Goal: Task Accomplishment & Management: Manage account settings

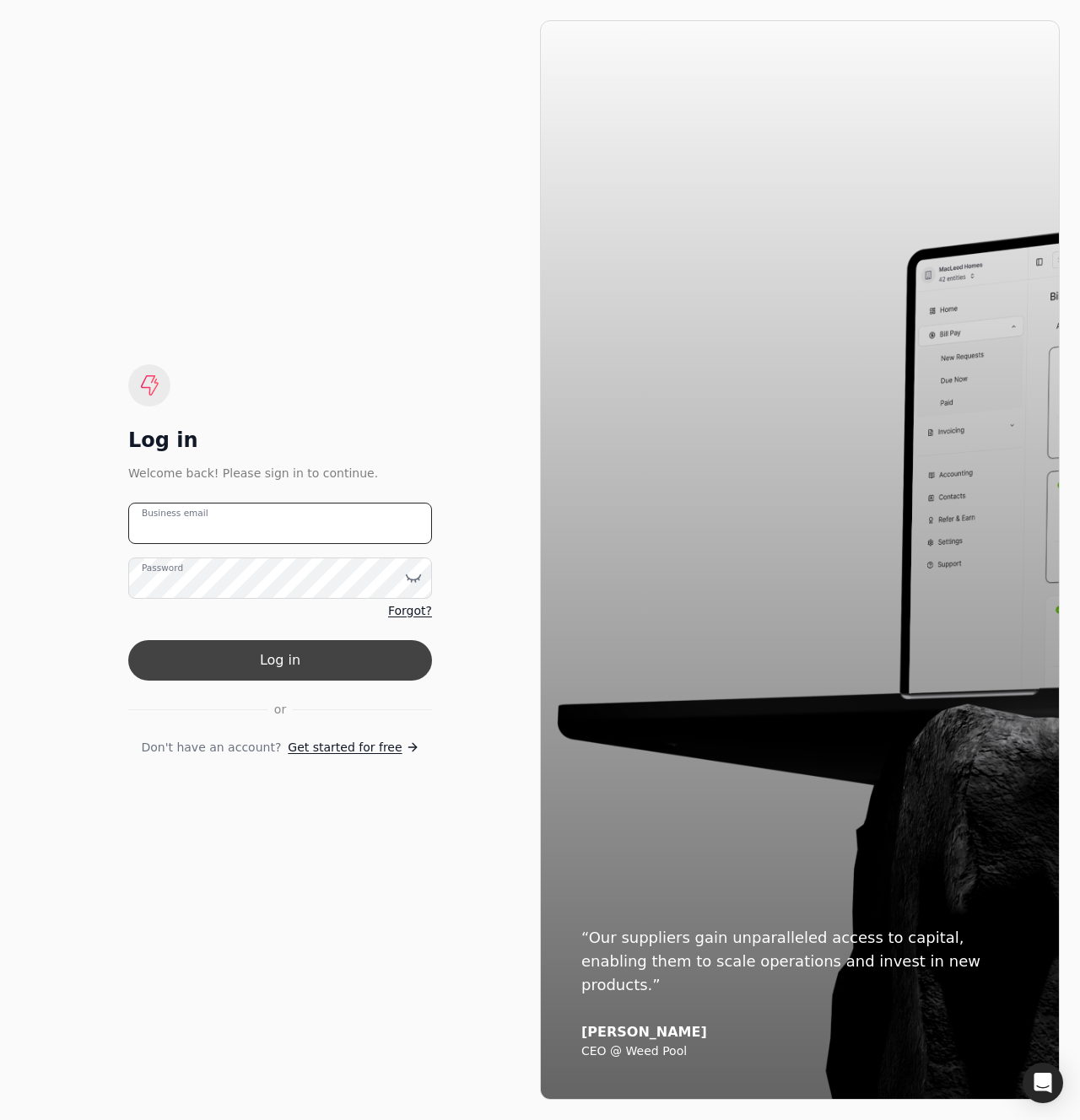
type email "[EMAIL_ADDRESS][DOMAIN_NAME]"
click at [290, 651] on button "Log in" at bounding box center [281, 660] width 304 height 40
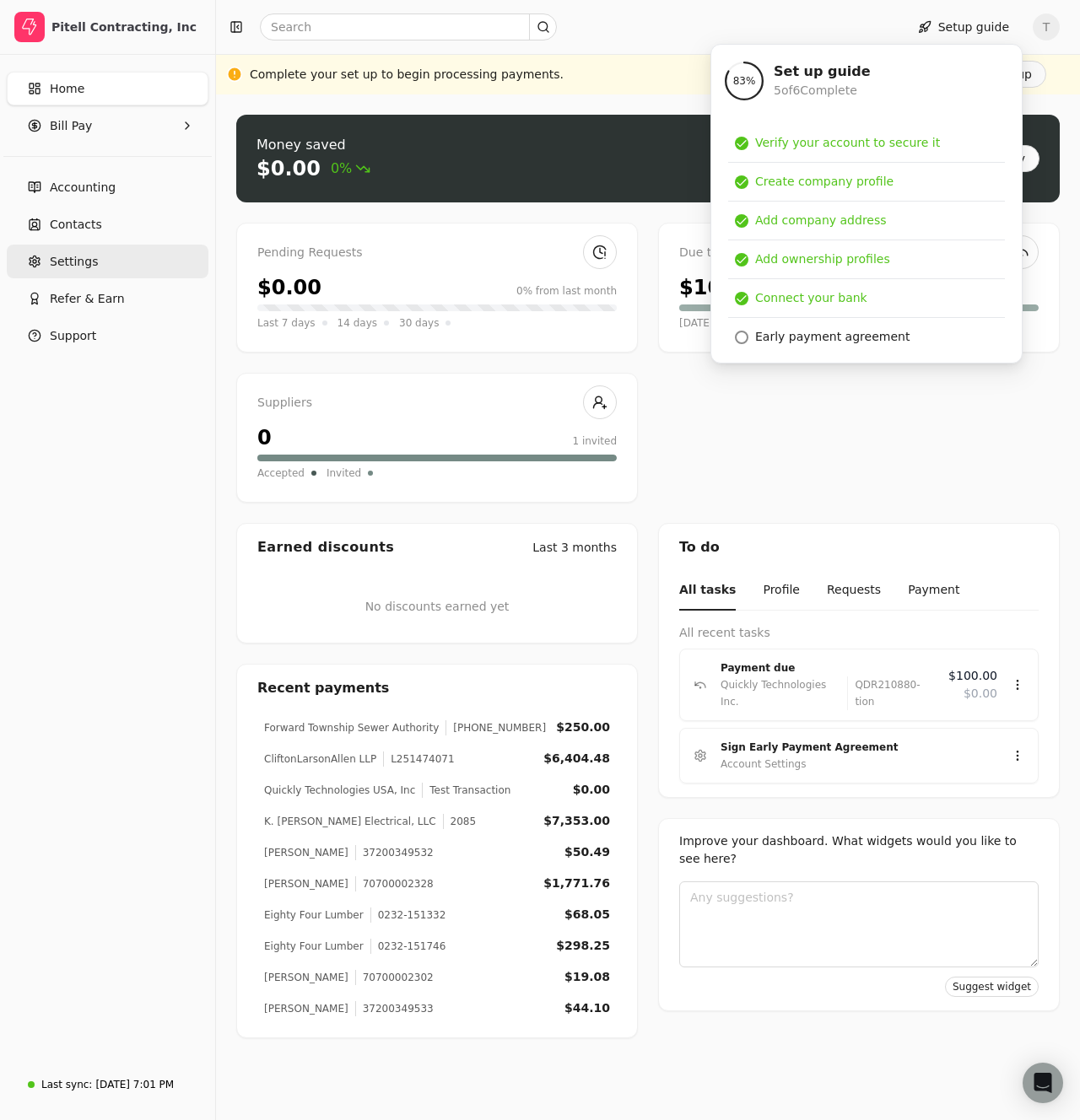
click at [111, 262] on link "Settings" at bounding box center [108, 262] width 202 height 34
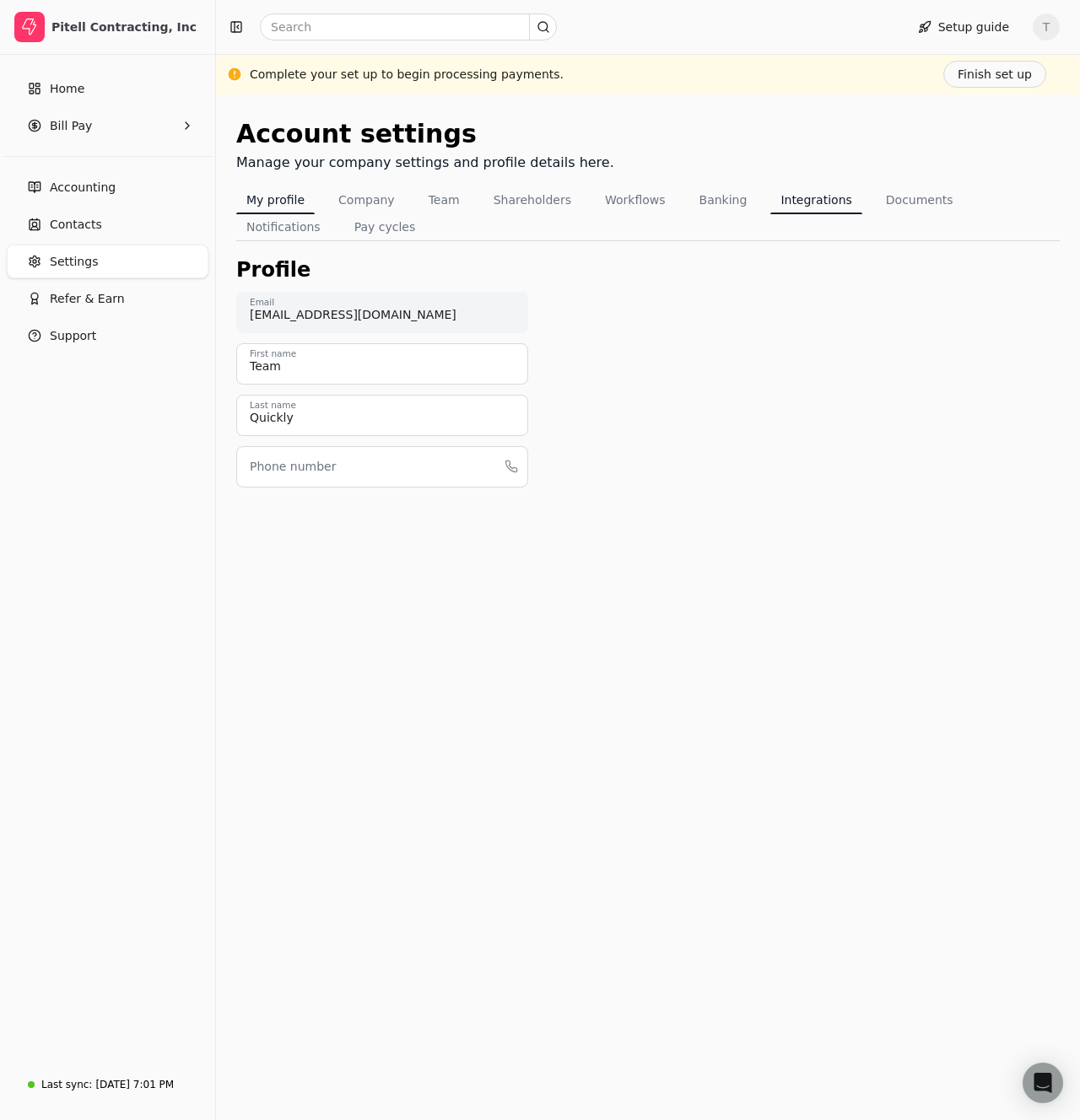
click at [803, 197] on button "Integrations" at bounding box center [816, 200] width 91 height 27
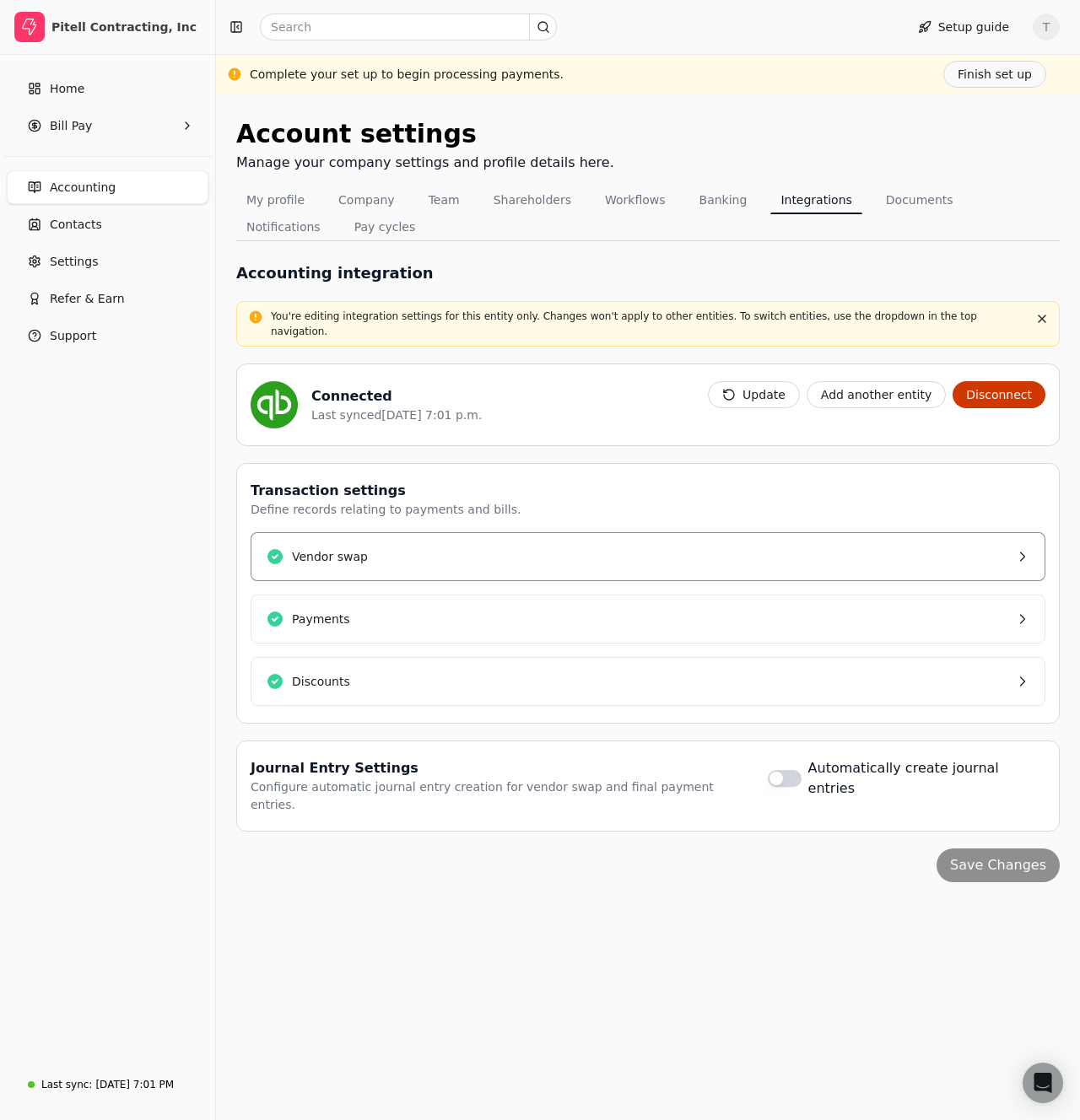
click at [541, 557] on button "Vendor swap" at bounding box center [648, 557] width 795 height 49
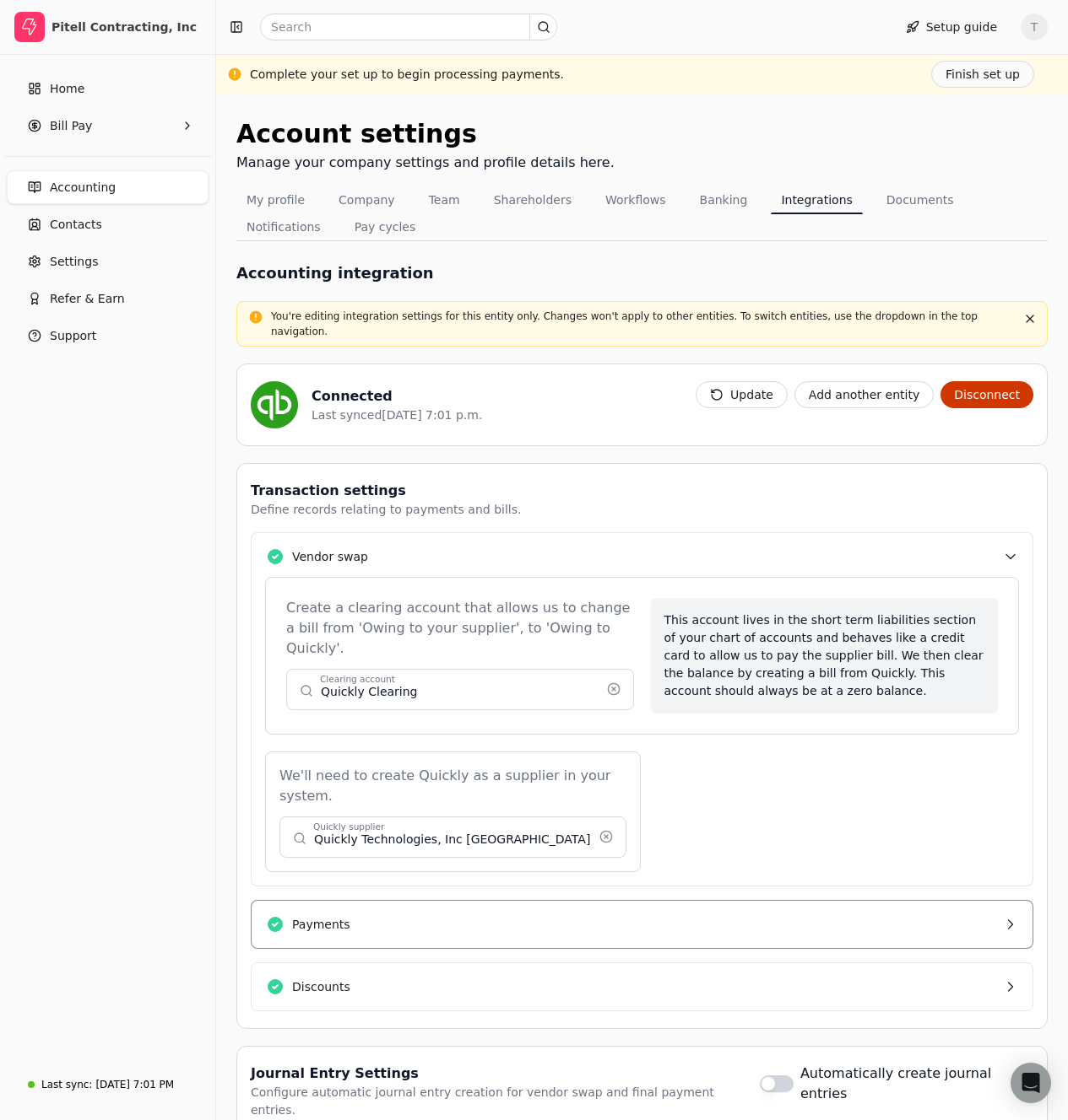
click at [524, 905] on button "Payments" at bounding box center [642, 924] width 782 height 49
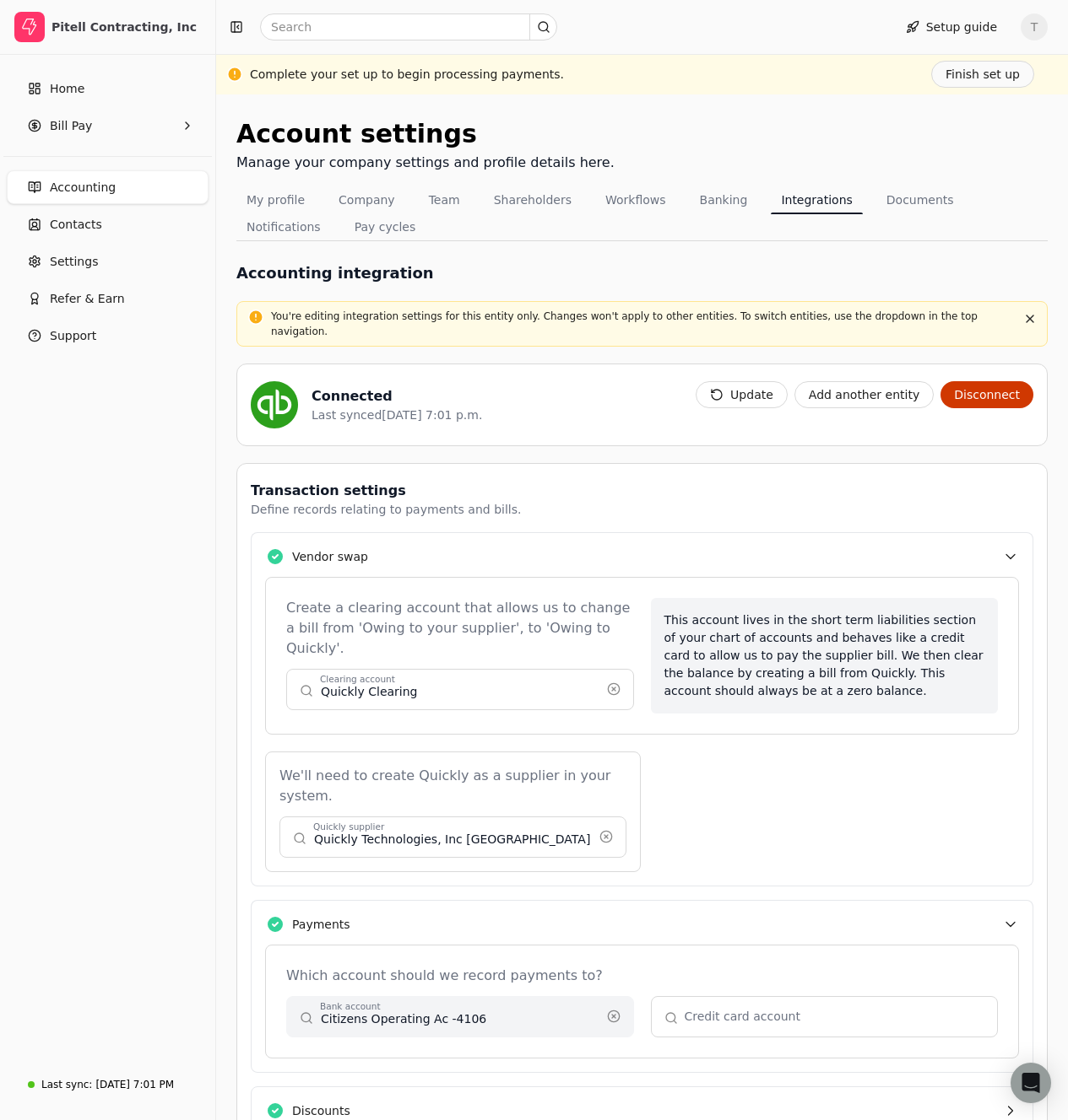
scroll to position [160, 0]
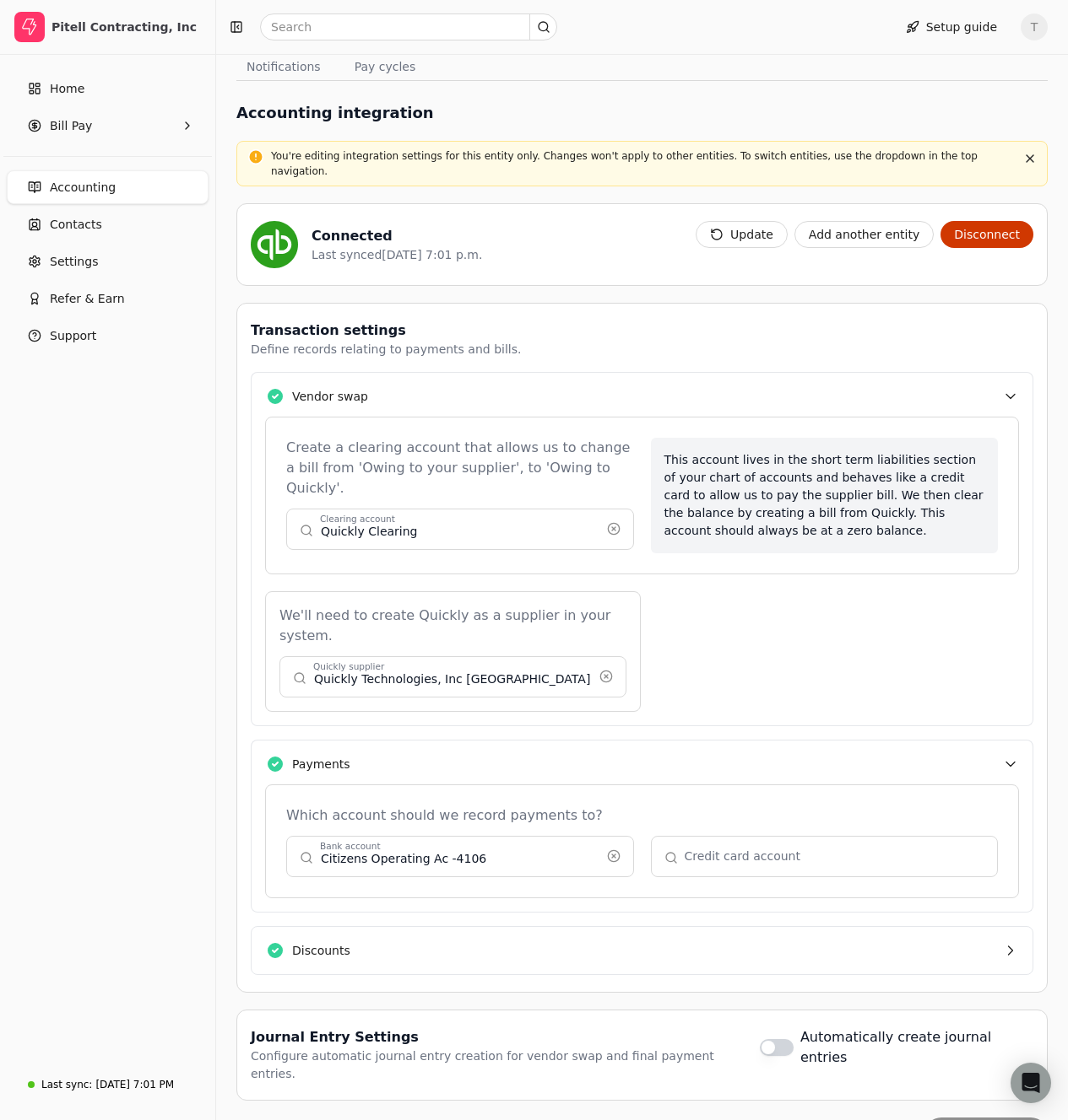
click at [505, 882] on div "Transaction settings Define records relating to payments and bills. Vendor swap…" at bounding box center [641, 648] width 811 height 690
click at [507, 926] on button "Discounts" at bounding box center [642, 951] width 782 height 49
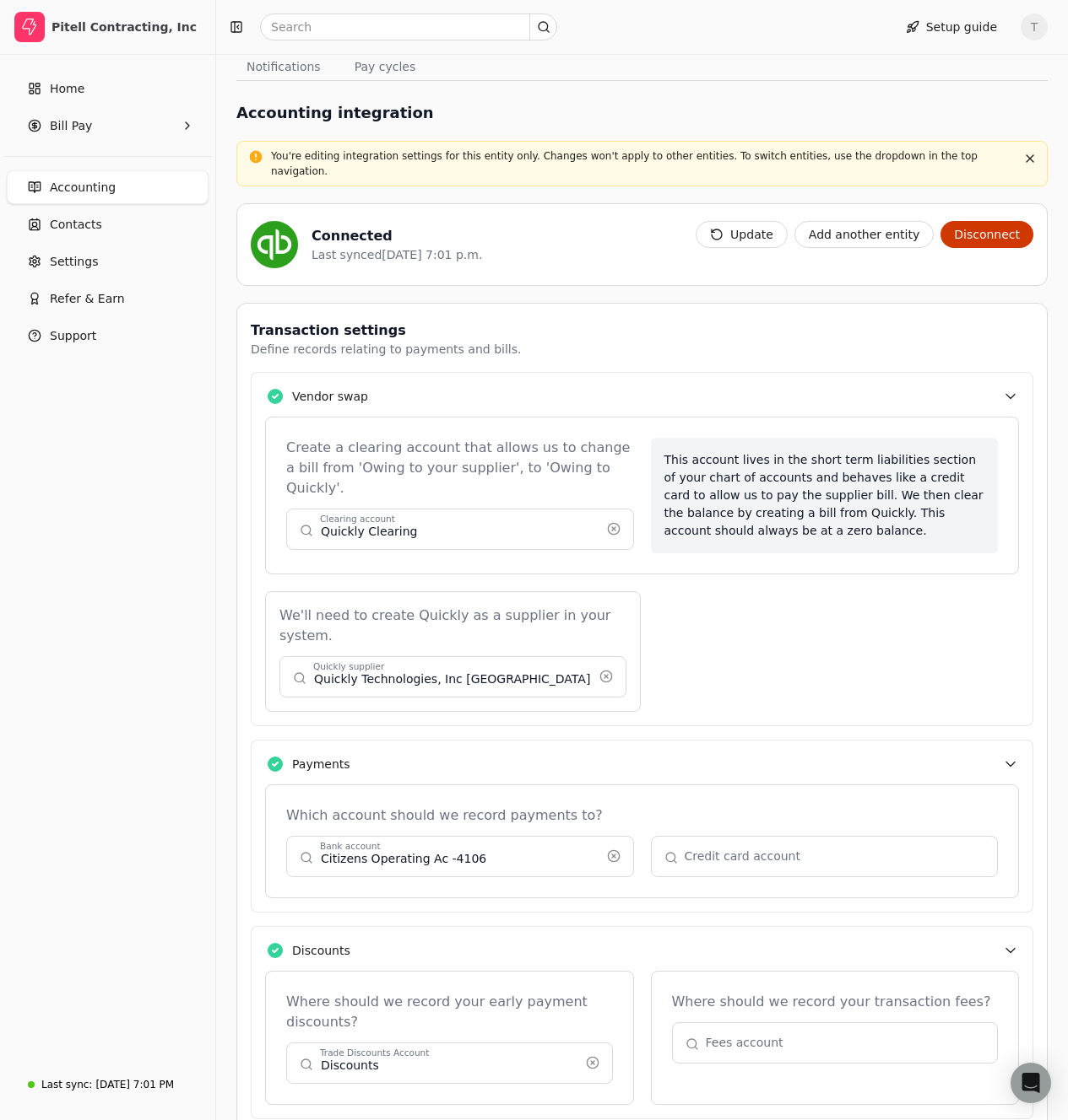
scroll to position [304, 0]
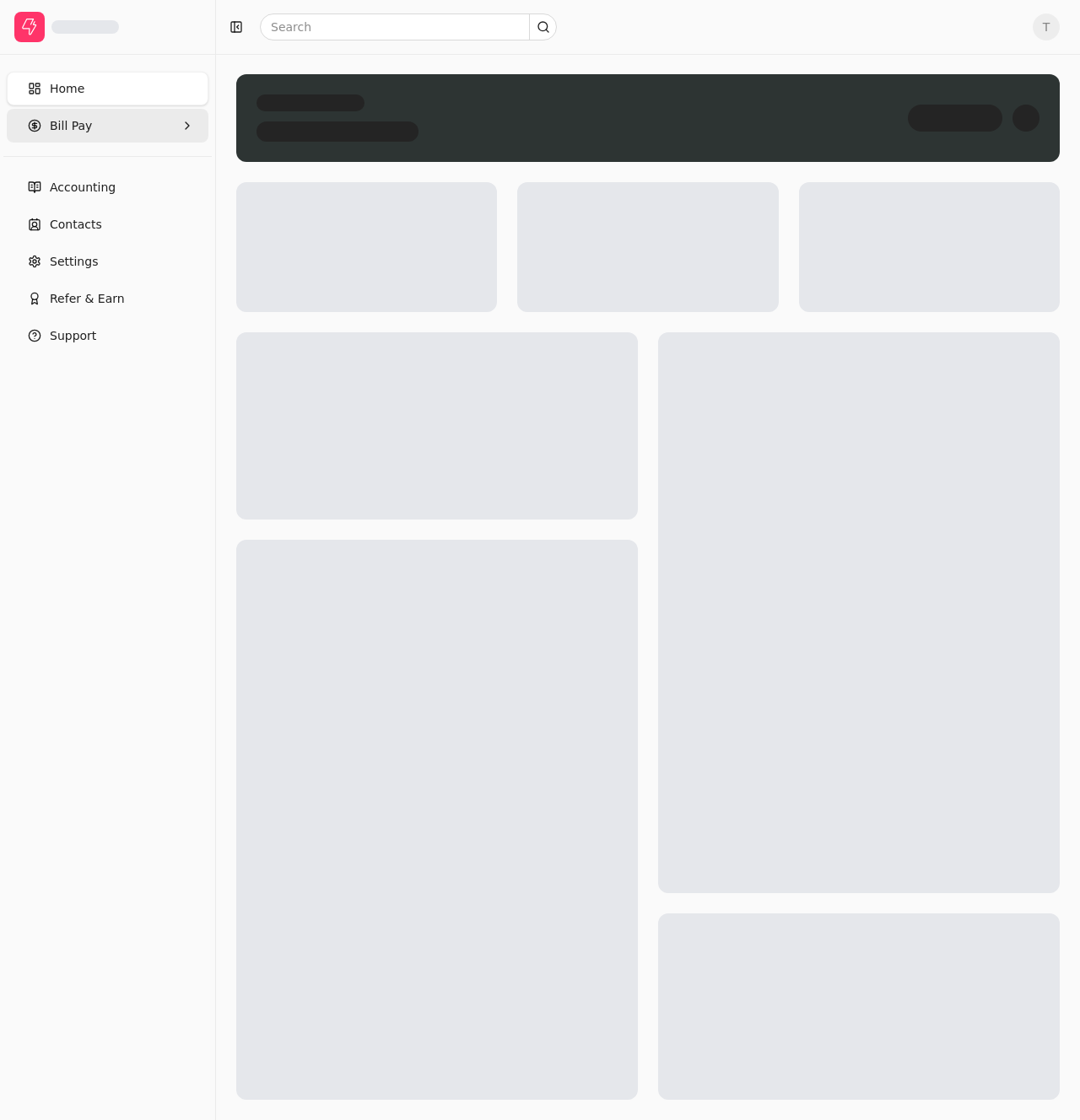
click at [130, 141] on Pay "Bill Pay" at bounding box center [108, 125] width 202 height 34
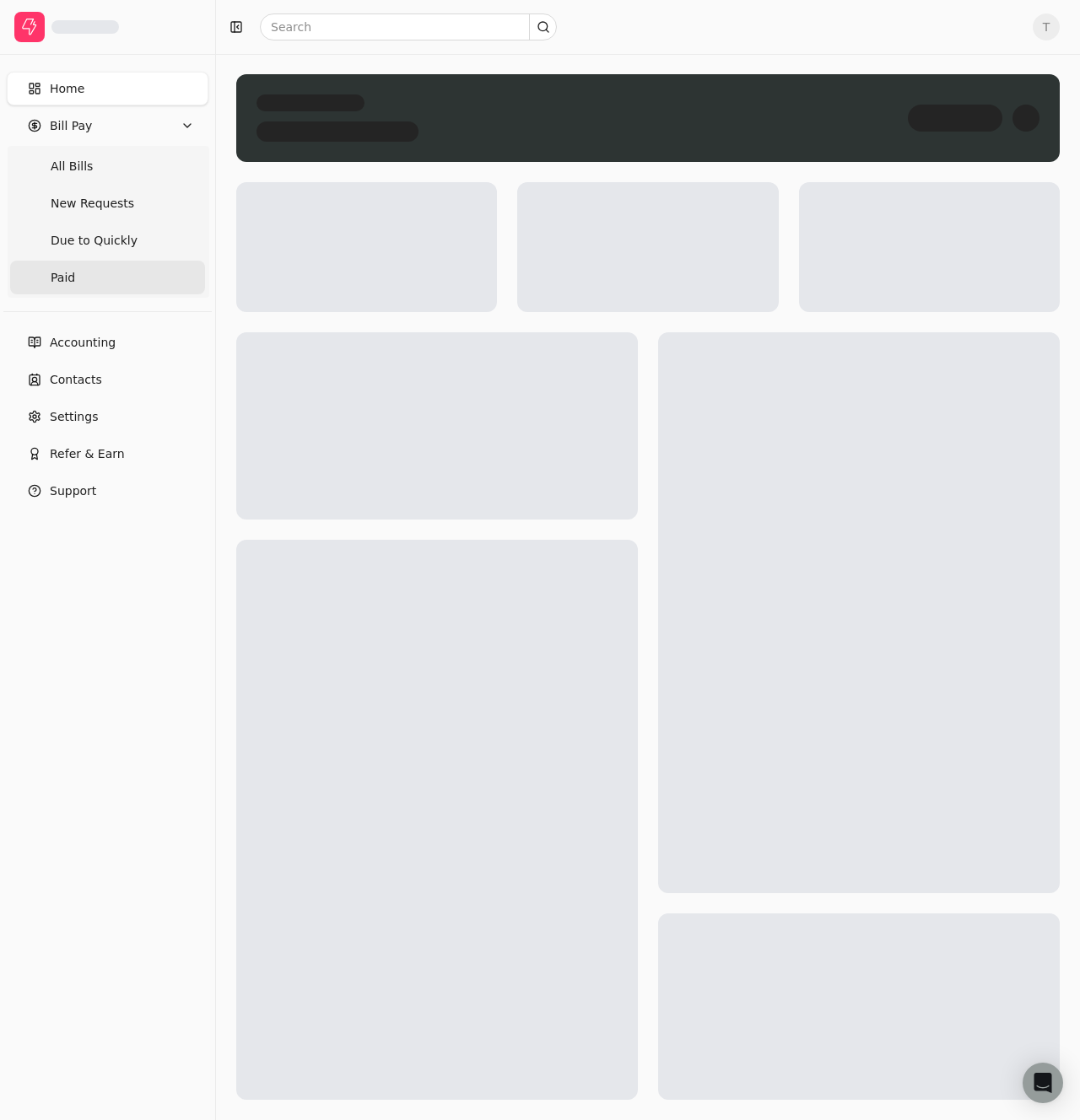
click at [107, 269] on link "Paid" at bounding box center [107, 278] width 195 height 34
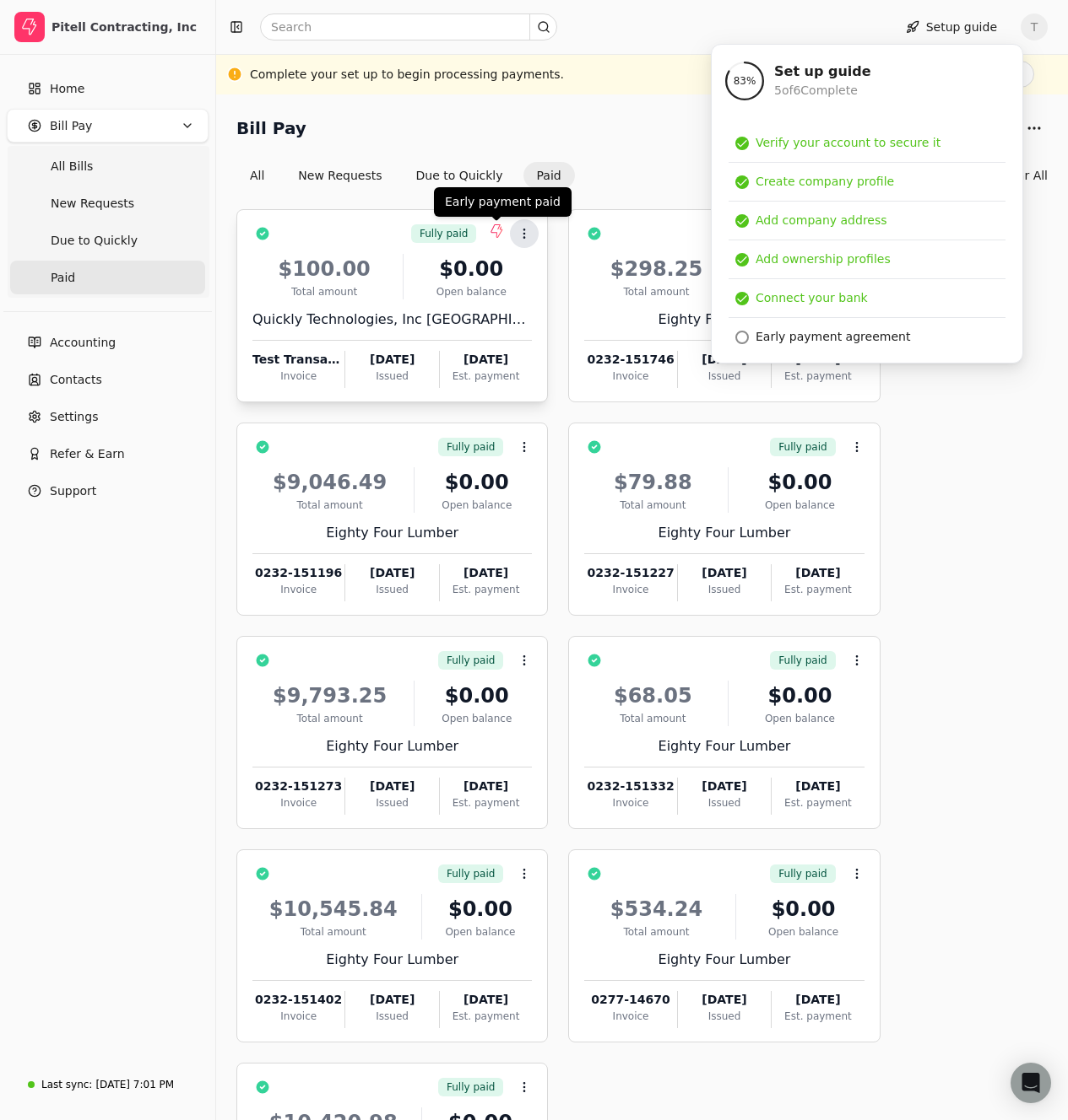
click at [529, 236] on icon at bounding box center [525, 234] width 14 height 14
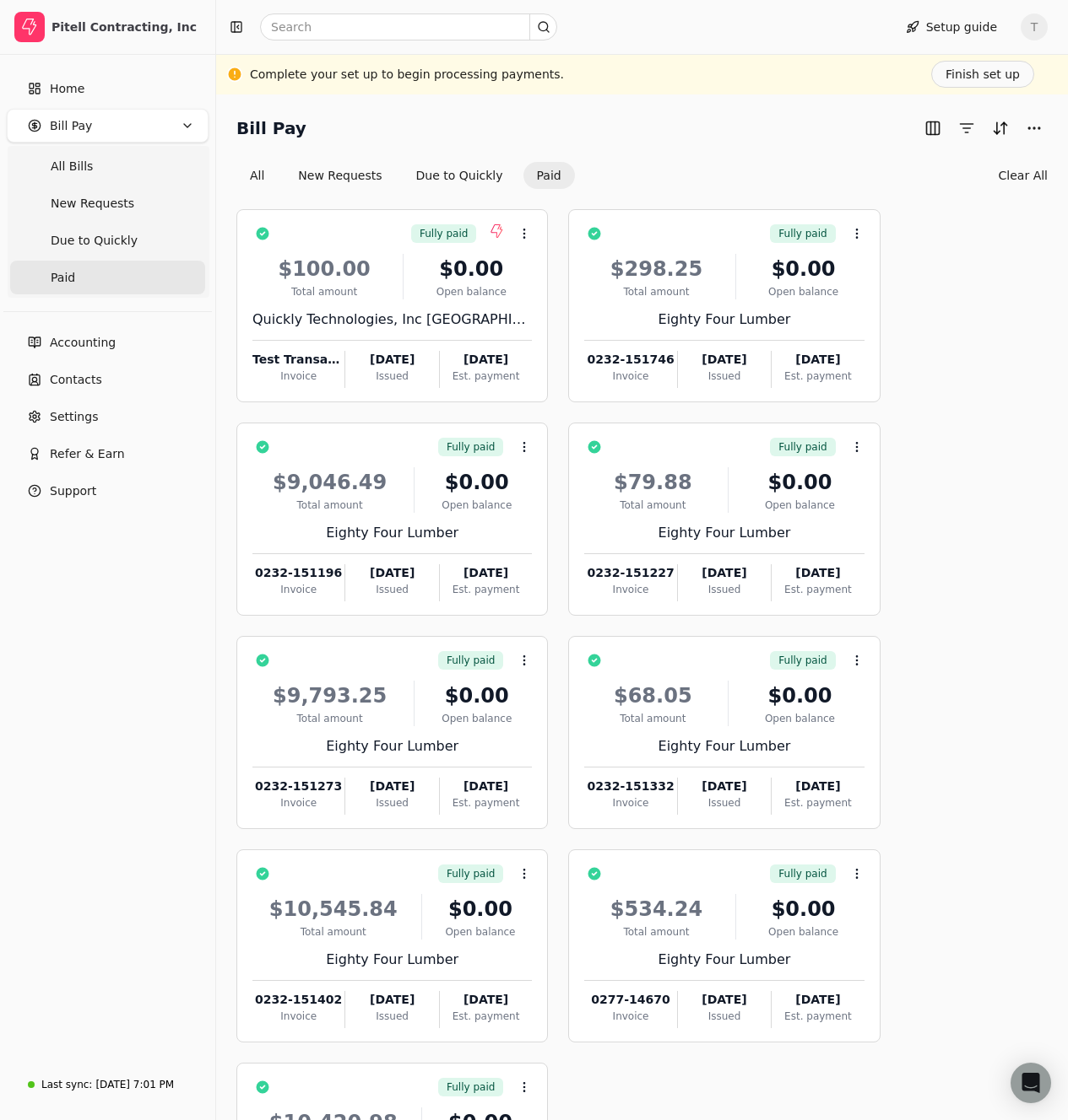
click at [674, 137] on div "Bill Pay" at bounding box center [641, 127] width 811 height 27
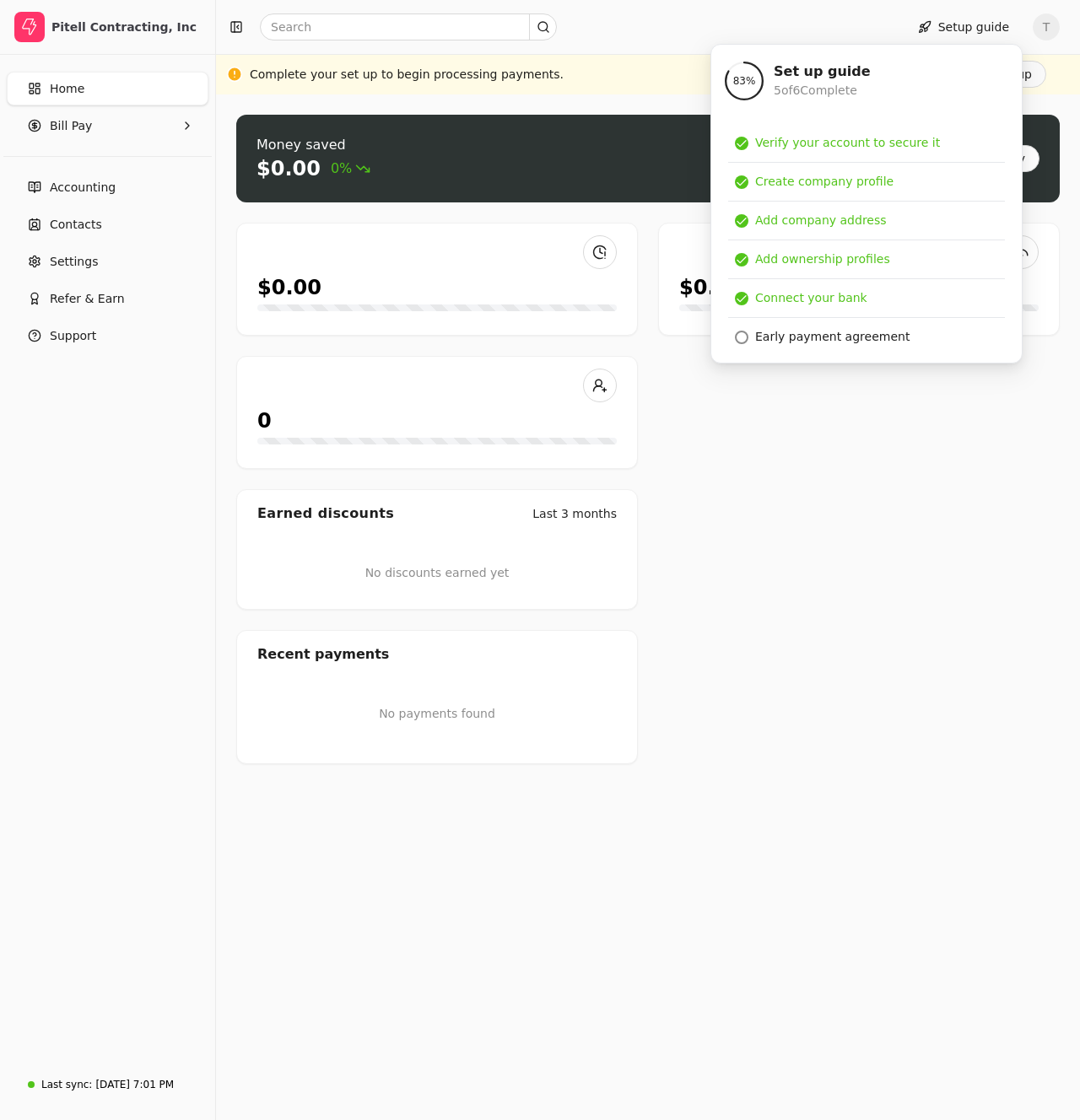
click at [342, 42] on div "Setup guide T" at bounding box center [648, 27] width 865 height 54
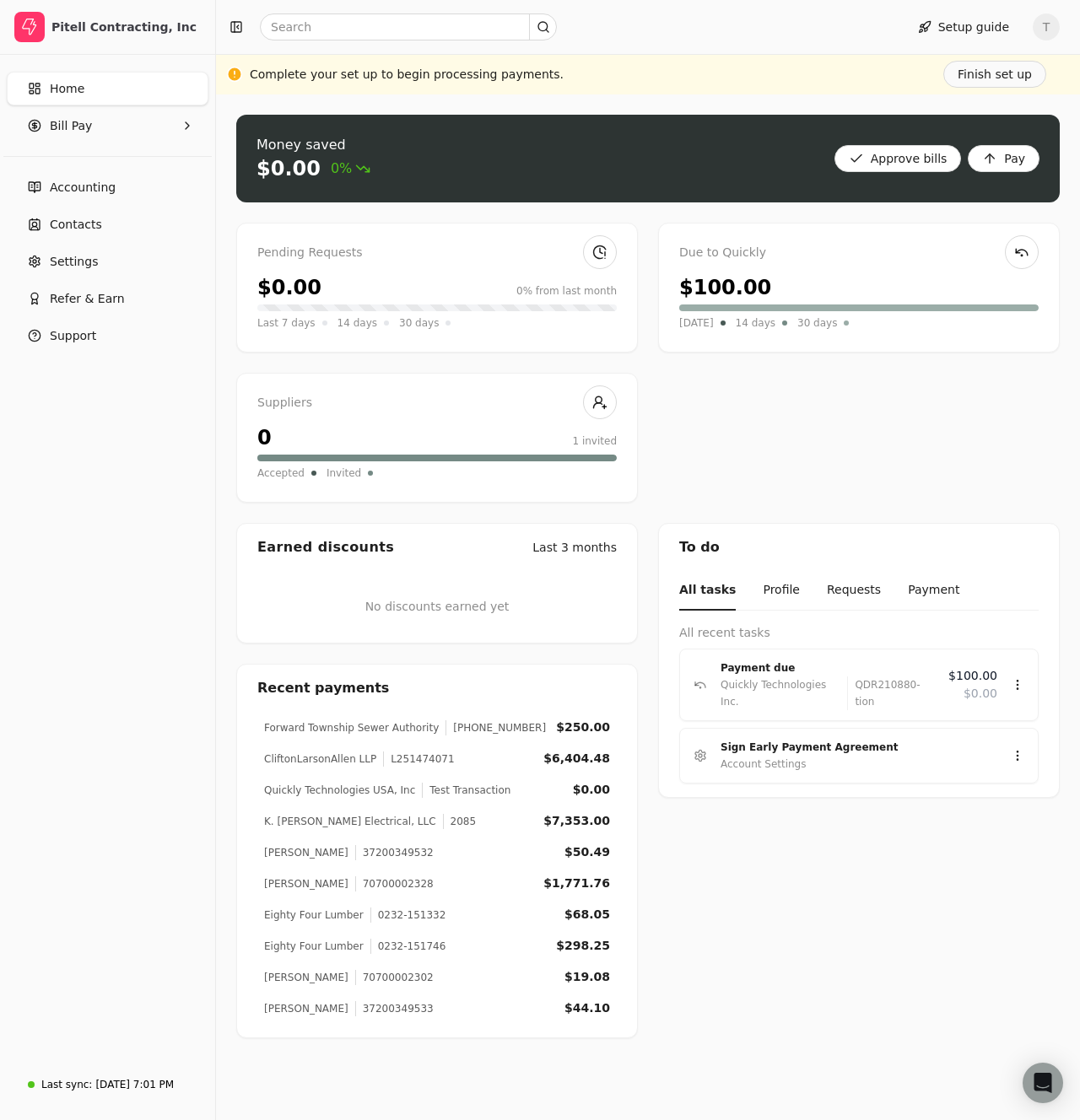
click at [102, 147] on div "Home Bill Pay" at bounding box center [108, 107] width 215 height 84
click at [113, 131] on Pay "Bill Pay" at bounding box center [108, 125] width 202 height 34
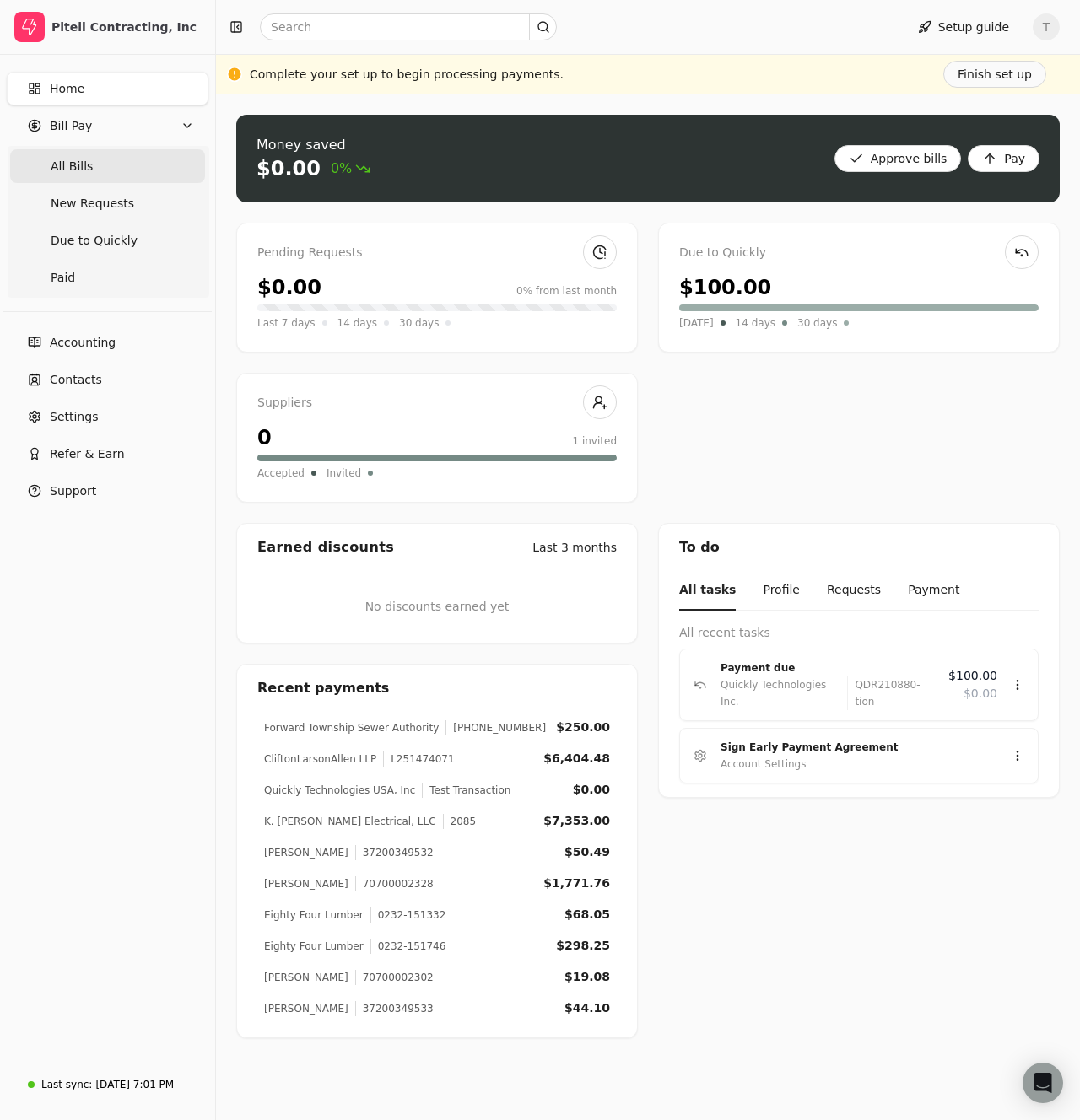
click at [111, 174] on Bills "All Bills" at bounding box center [107, 166] width 195 height 34
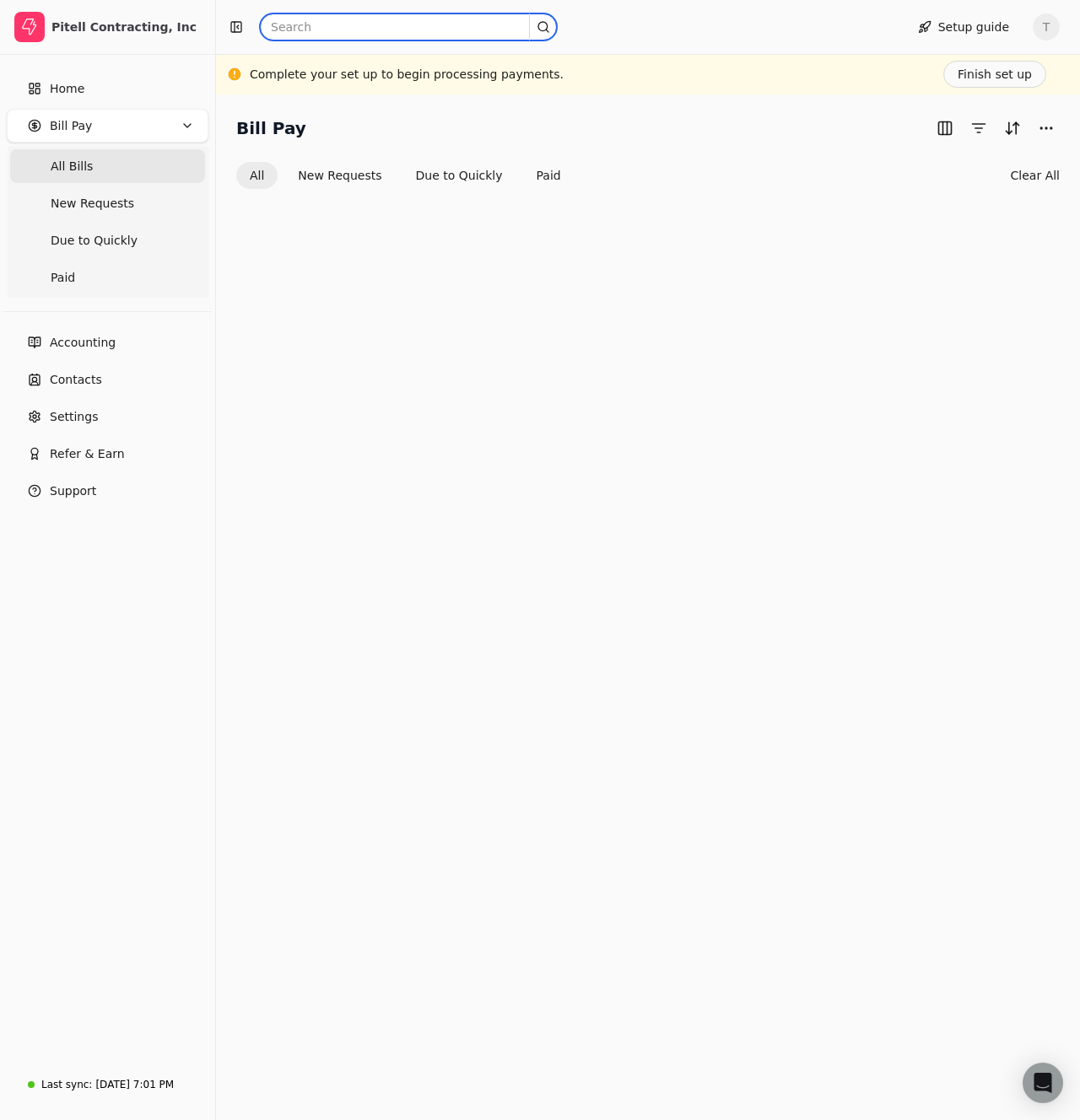
click at [343, 24] on input "text" at bounding box center [408, 27] width 297 height 27
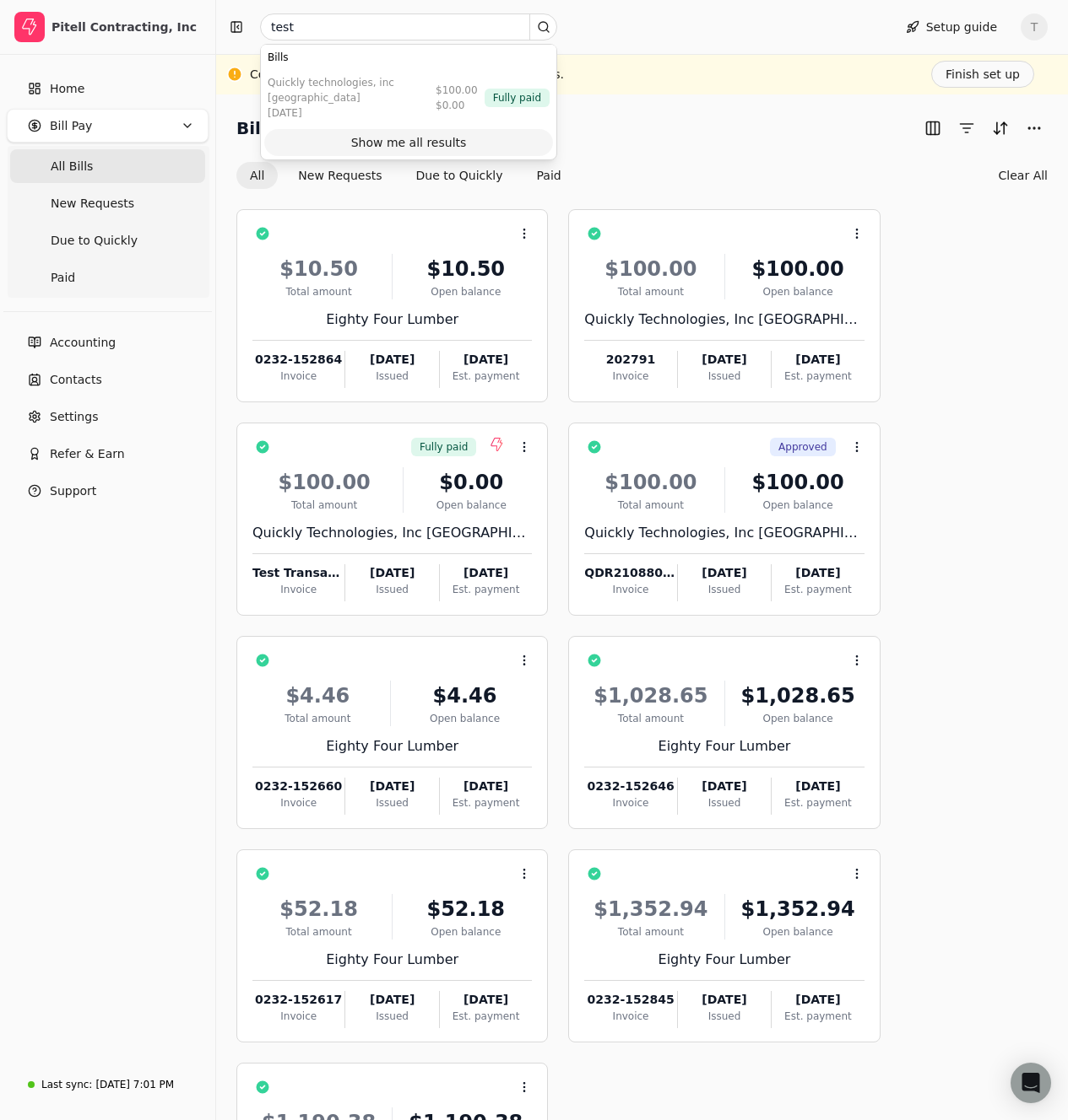
click at [423, 134] on div "Show me all results" at bounding box center [408, 143] width 116 height 18
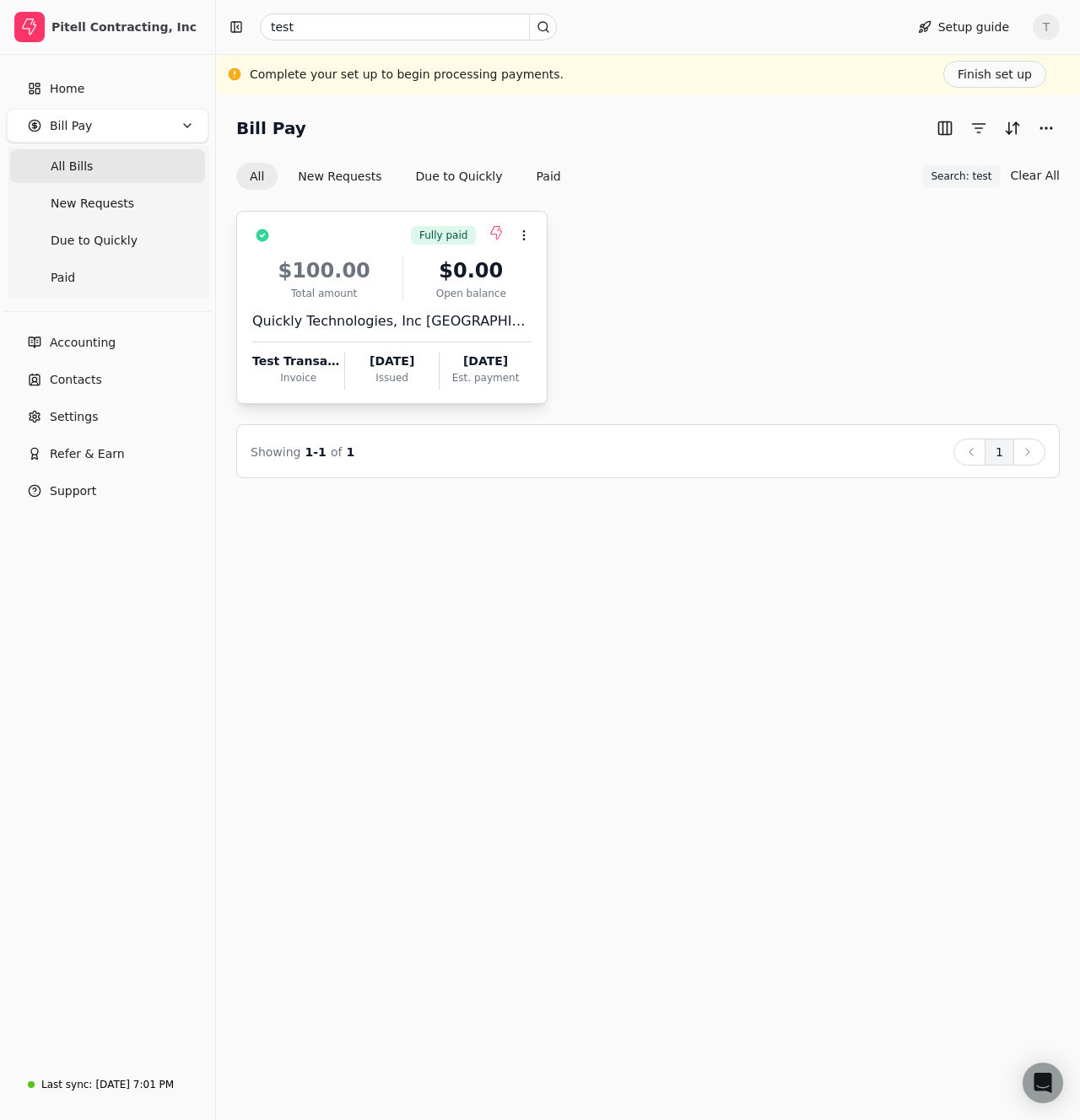
click at [462, 305] on div "$100.00 Total amount $0.00 Open balance Quickly Technologies, Inc USA Test Tran…" at bounding box center [391, 318] width 280 height 144
click at [535, 269] on li "Open" at bounding box center [606, 278] width 208 height 32
click at [302, 31] on input "test" at bounding box center [408, 27] width 297 height 27
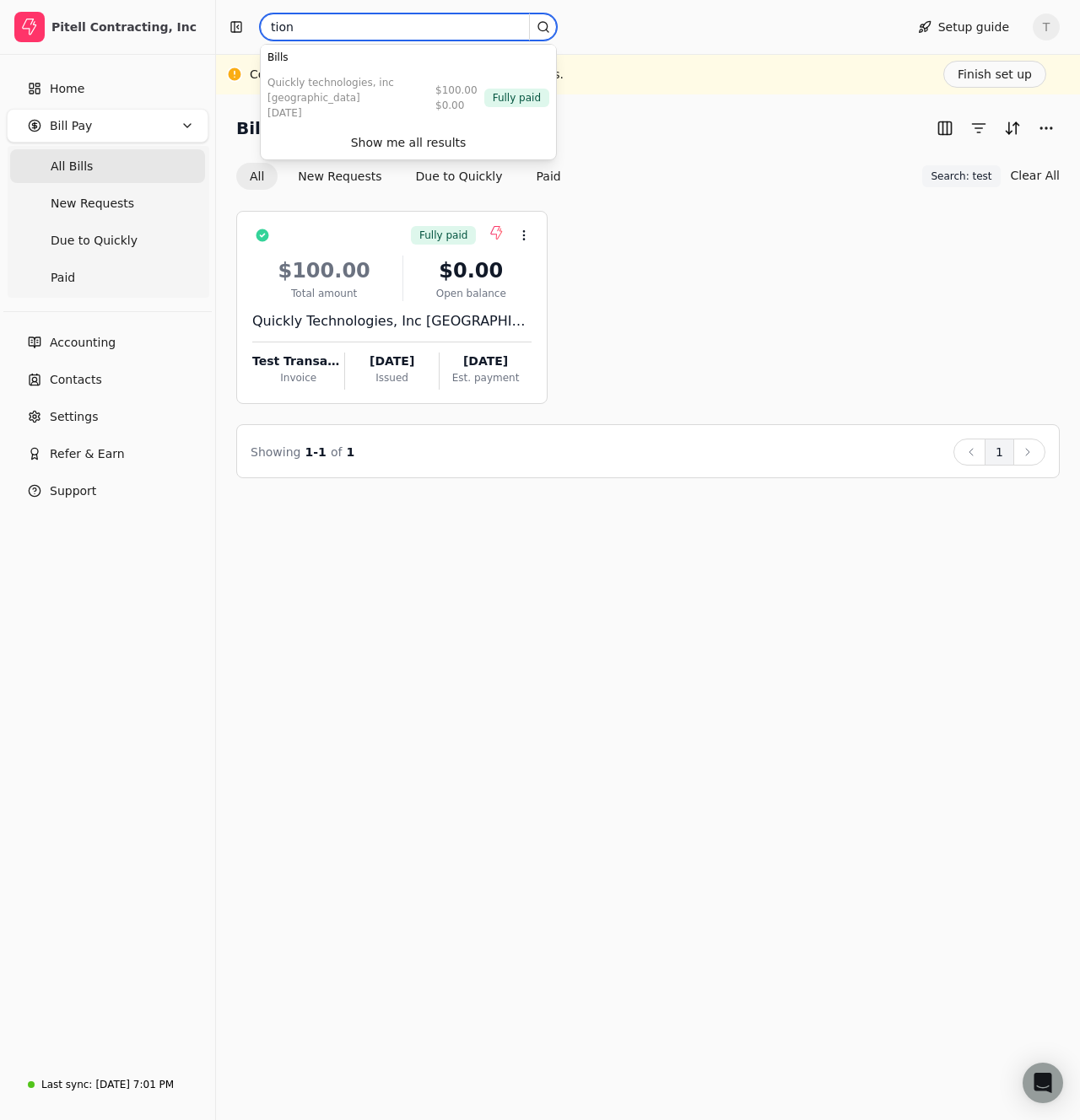
type input "tion"
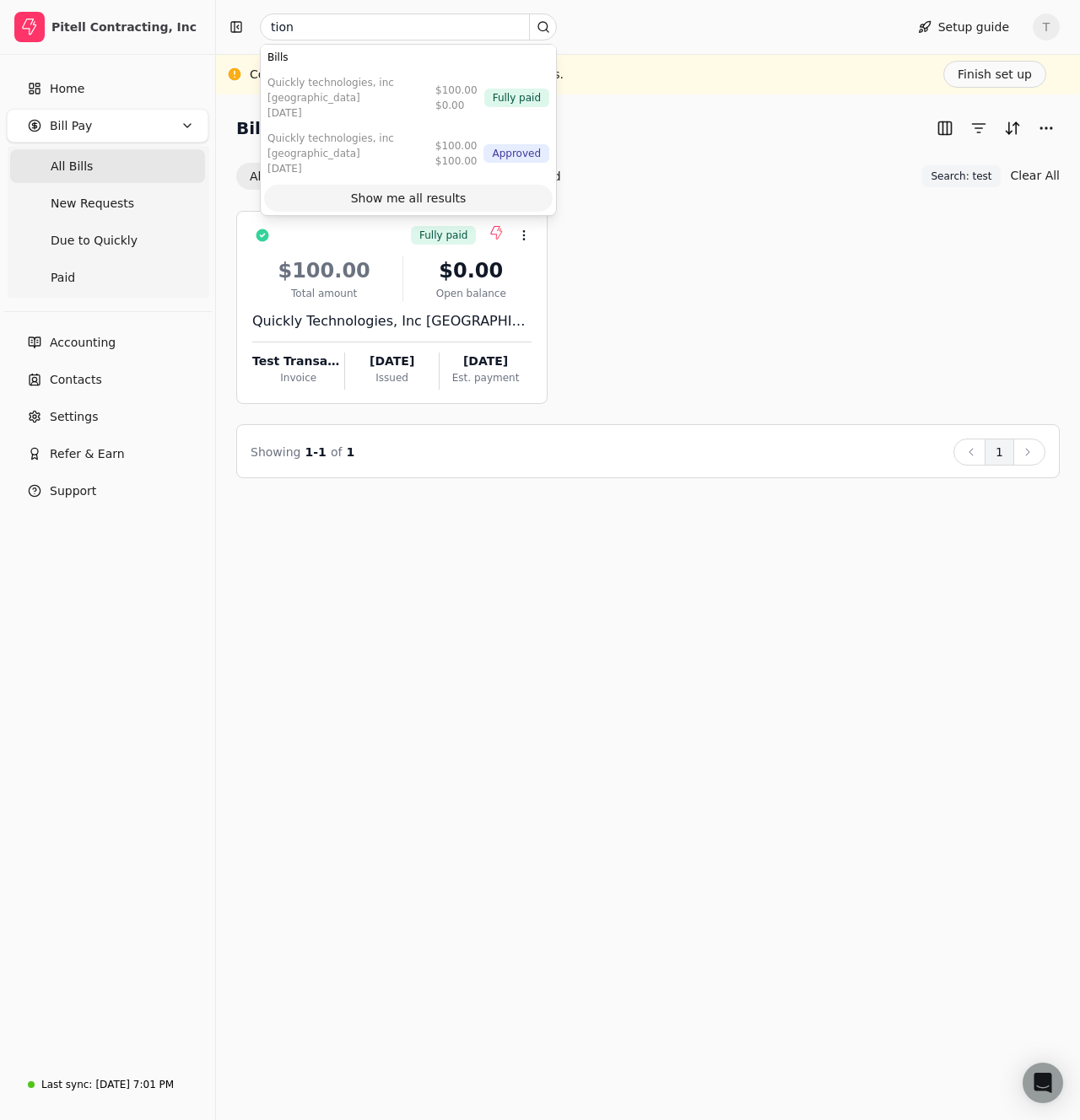
click at [374, 190] on div "Show me all results" at bounding box center [408, 199] width 116 height 18
